Goal: Transaction & Acquisition: Obtain resource

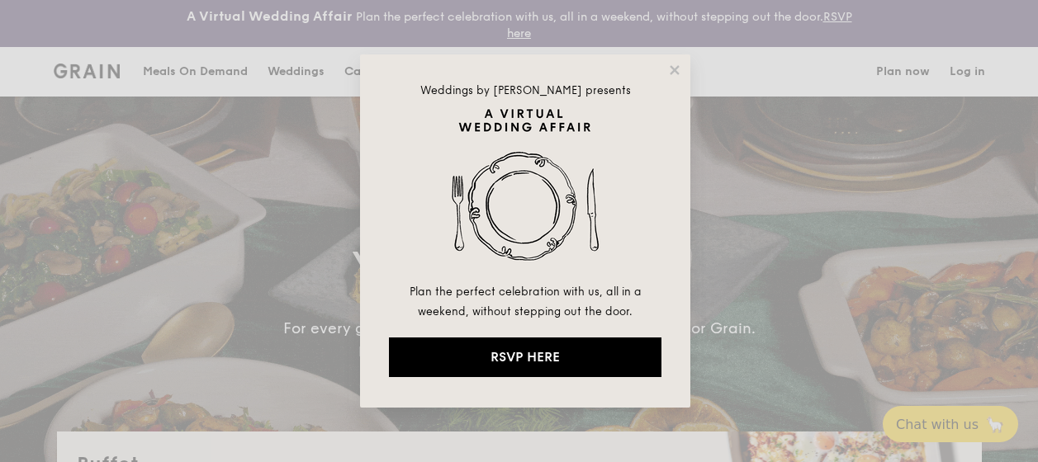
select select
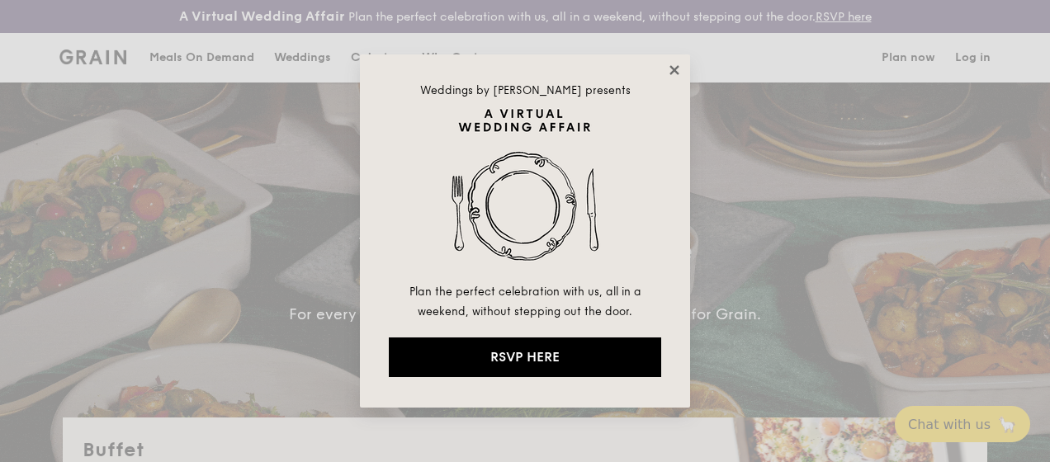
click at [672, 65] on icon at bounding box center [674, 70] width 15 height 15
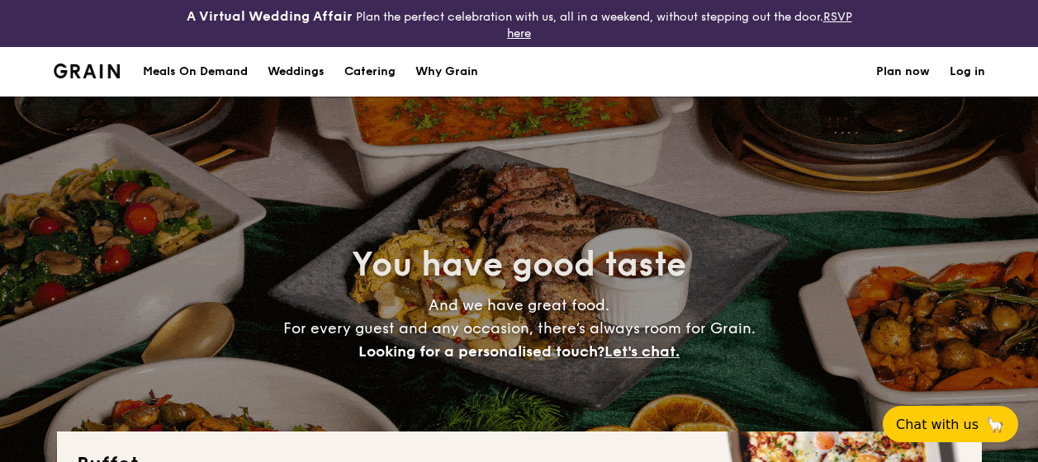
click at [370, 209] on div "You have good taste And we have great food. For every guest and any occasion, t…" at bounding box center [519, 303] width 925 height 413
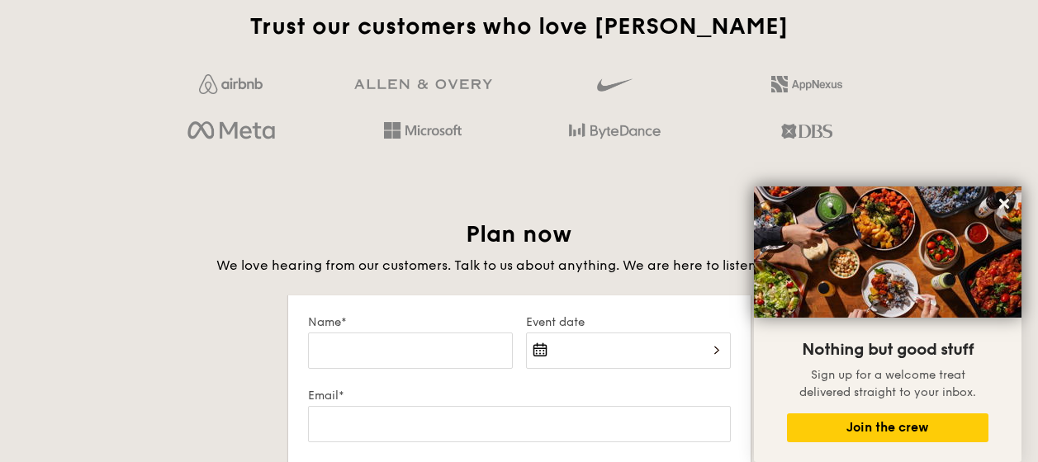
scroll to position [2672, 0]
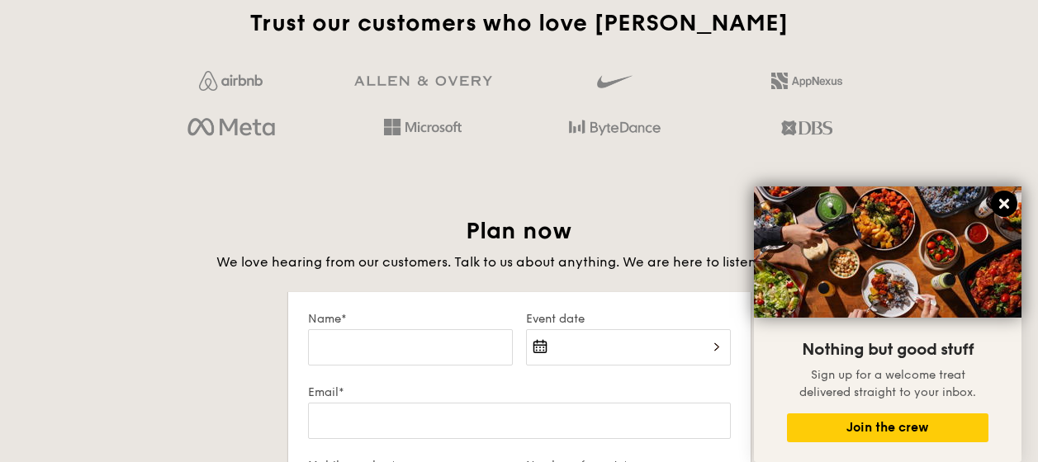
click at [999, 202] on icon at bounding box center [1003, 203] width 15 height 15
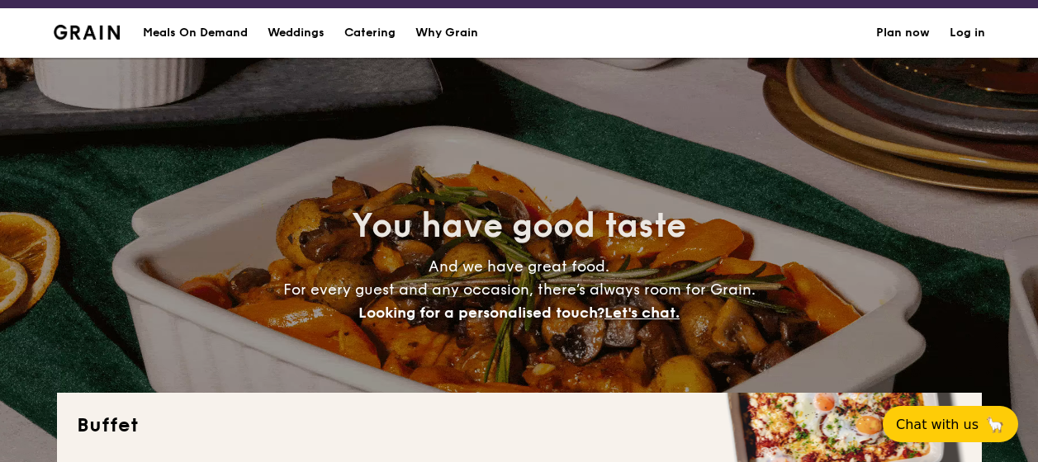
scroll to position [0, 0]
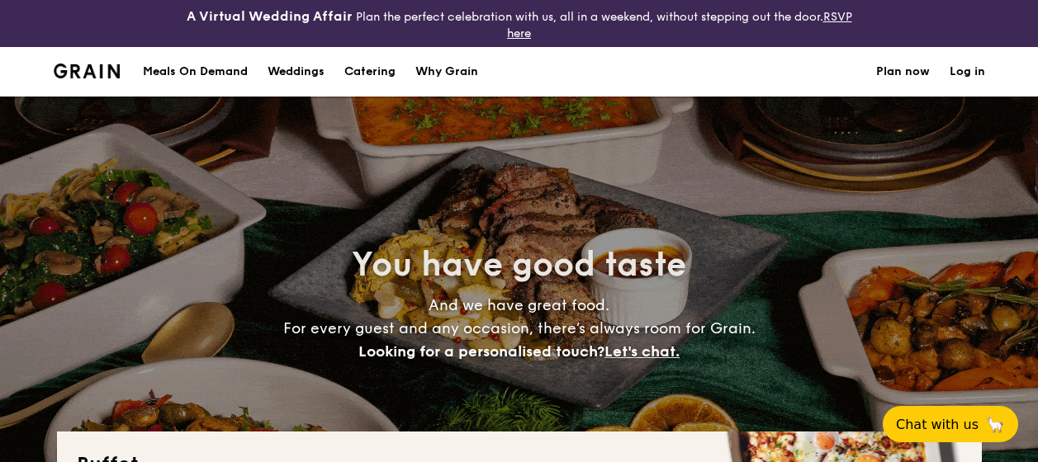
click at [177, 64] on div "Meals On Demand" at bounding box center [195, 72] width 105 height 50
select select
click at [466, 73] on div "Why Grain" at bounding box center [446, 72] width 63 height 50
select select
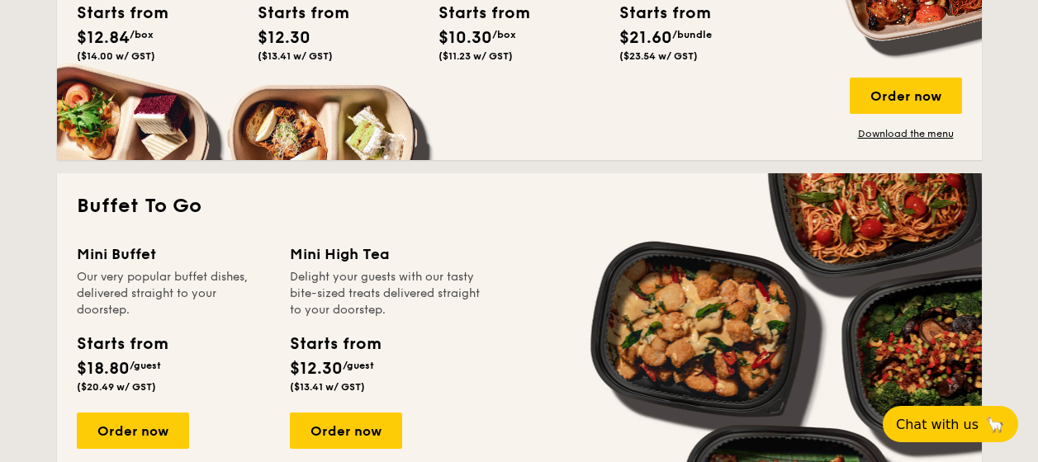
scroll to position [991, 0]
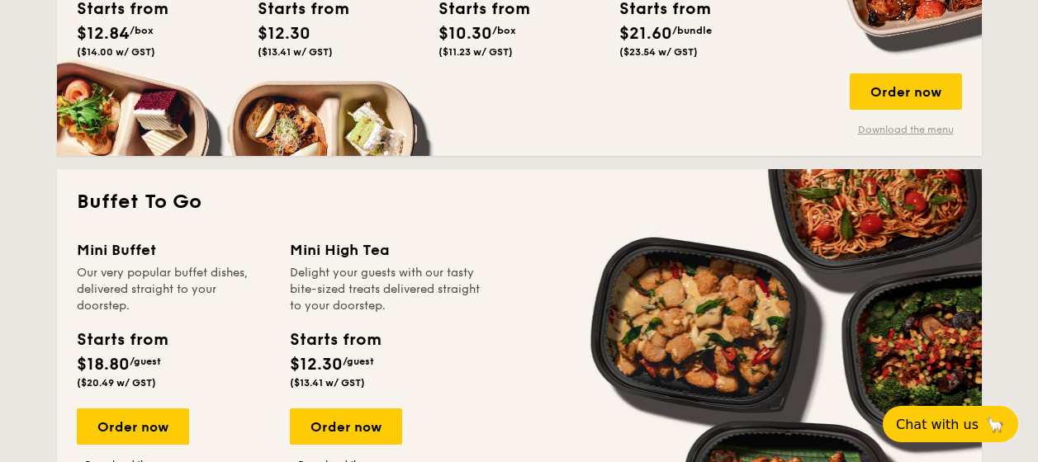
click at [936, 130] on link "Download the menu" at bounding box center [905, 129] width 112 height 13
